Goal: Task Accomplishment & Management: Use online tool/utility

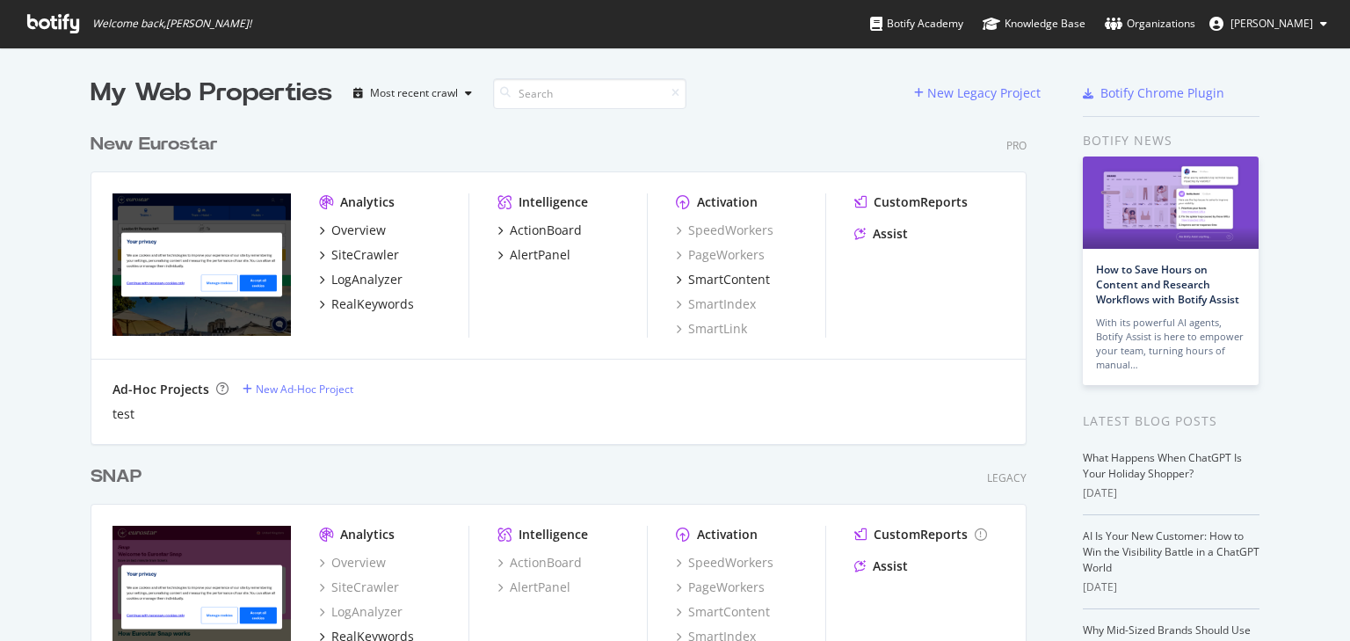
scroll to position [629, 1329]
click at [105, 475] on div "SNAP" at bounding box center [116, 476] width 51 height 25
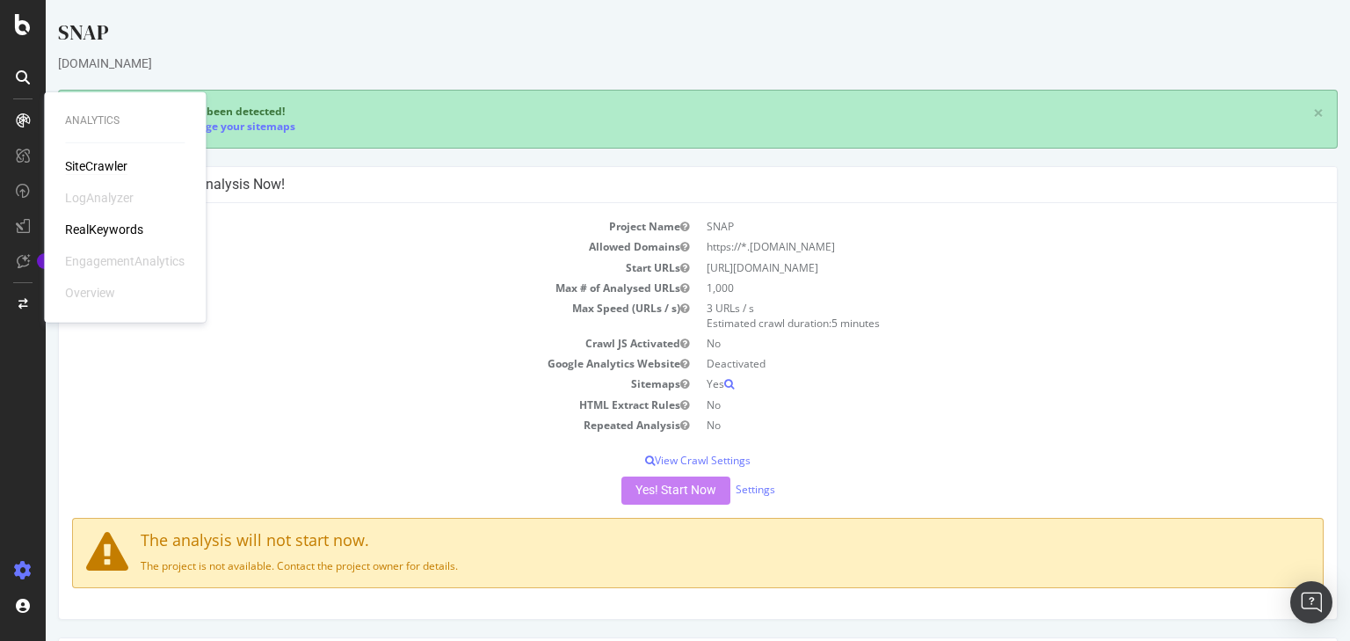
click at [89, 166] on div "SiteCrawler" at bounding box center [96, 166] width 62 height 18
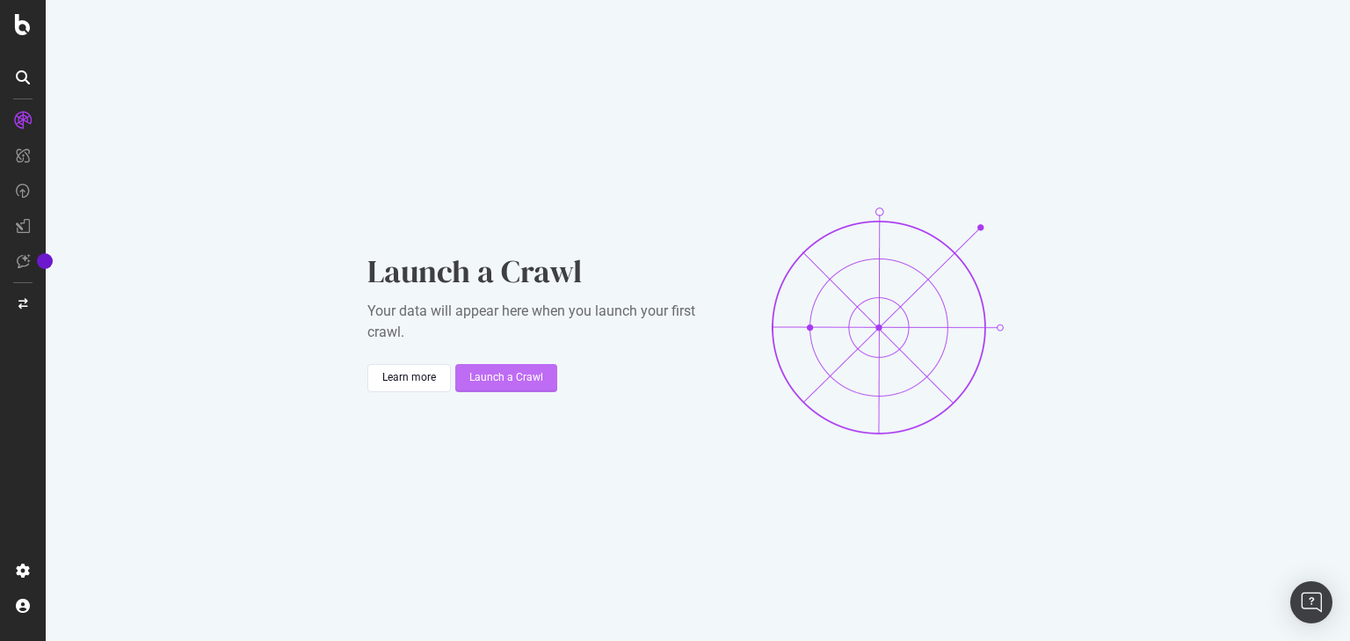
click at [478, 383] on div "Launch a Crawl" at bounding box center [506, 377] width 74 height 15
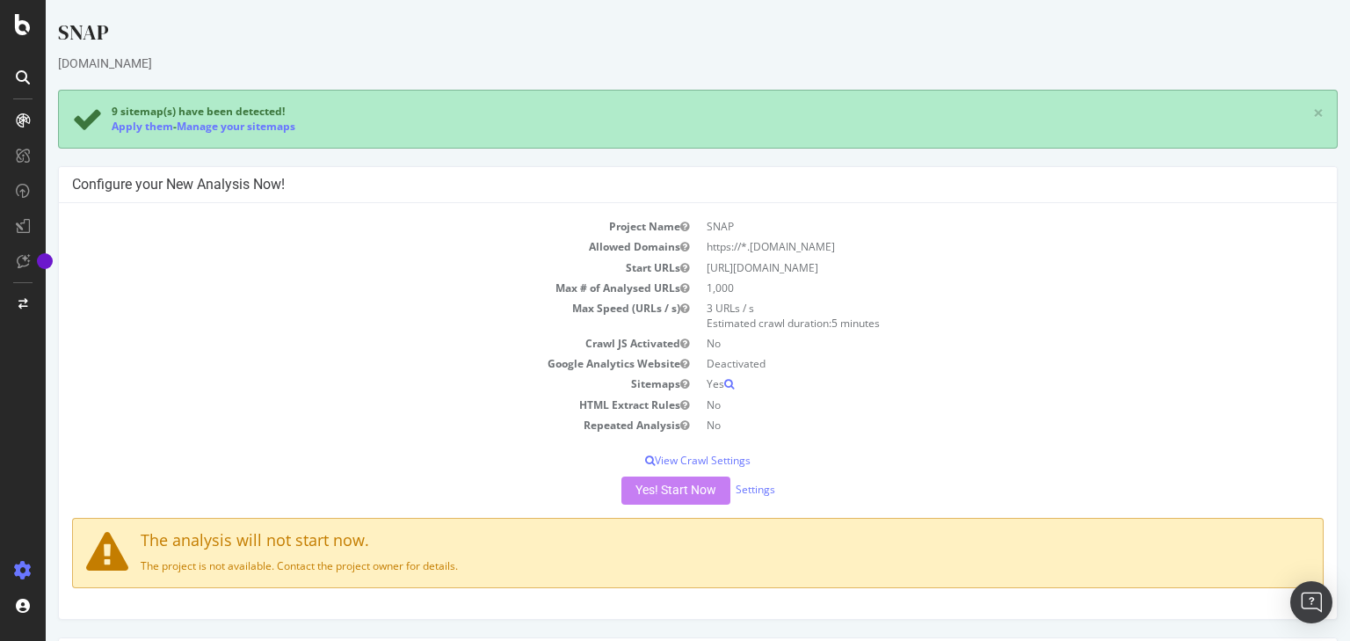
click at [692, 492] on div "Yes! Start Now Settings" at bounding box center [697, 490] width 1251 height 28
click at [25, 21] on icon at bounding box center [23, 24] width 16 height 21
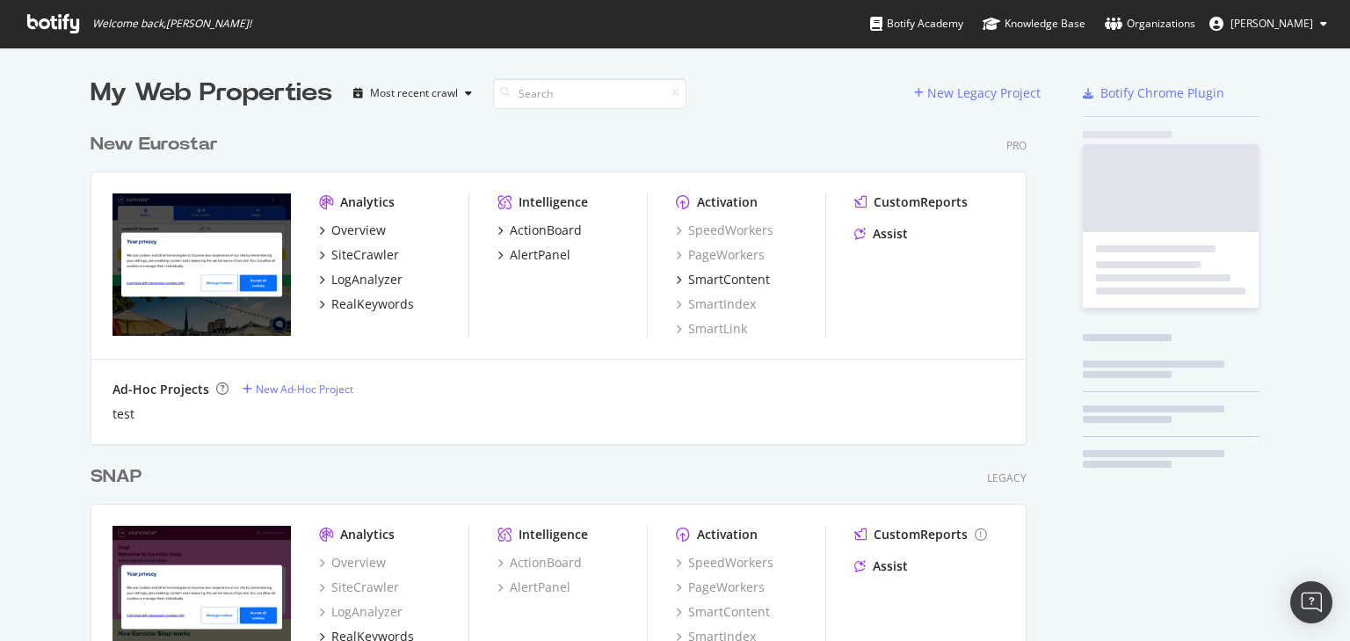
scroll to position [629, 1329]
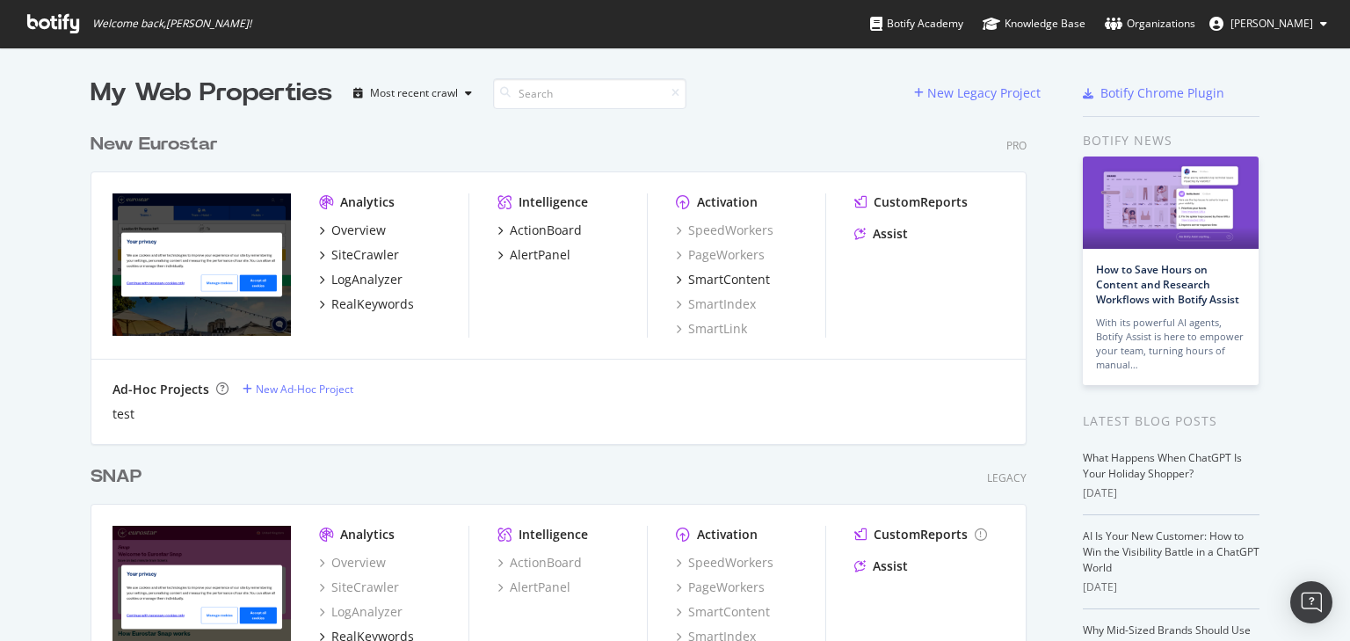
click at [121, 142] on div "New Eurostar" at bounding box center [154, 144] width 127 height 25
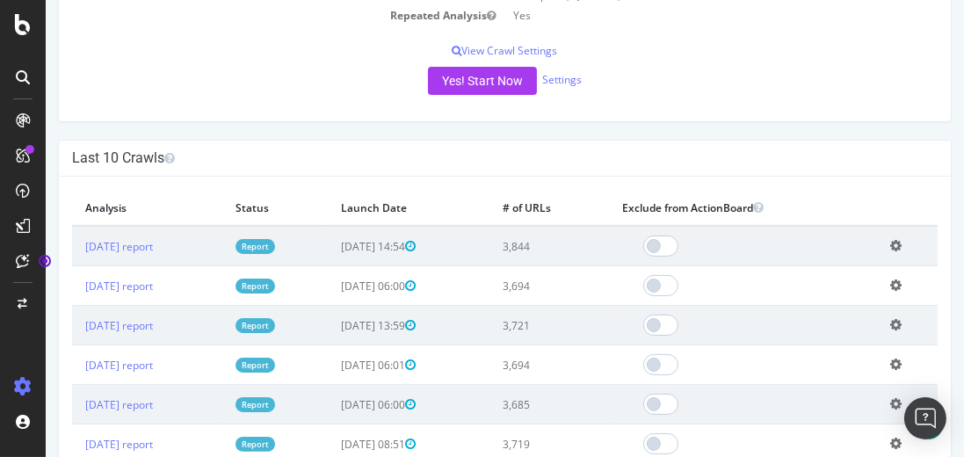
scroll to position [452, 0]
